Goal: Find specific page/section: Find specific page/section

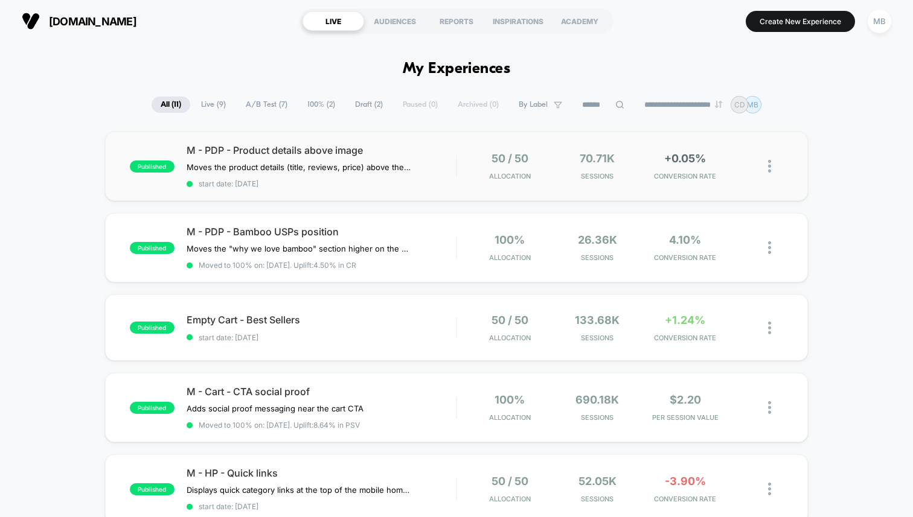
click at [506, 140] on div "published M - PDP - Product details above image Moves the product details (titl…" at bounding box center [456, 166] width 703 height 69
